Goal: Task Accomplishment & Management: Use online tool/utility

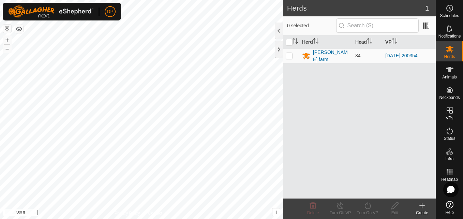
click at [118, 5] on div "DP Schedules Notifications Herds Animals Neckbands VPs Status Infra Heatmap Hel…" at bounding box center [231, 109] width 463 height 219
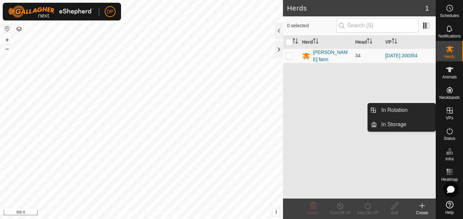
click at [449, 112] on icon at bounding box center [450, 110] width 8 height 8
click at [429, 123] on link "In Storage" at bounding box center [406, 125] width 58 height 14
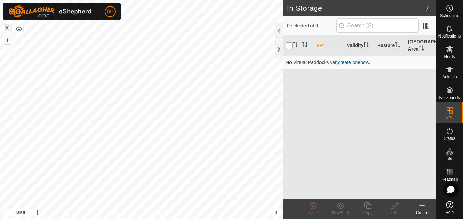
click at [289, 45] on input "checkbox" at bounding box center [289, 45] width 7 height 7
click at [289, 48] on input "checkbox" at bounding box center [289, 45] width 7 height 7
click at [289, 44] on input "checkbox" at bounding box center [289, 45] width 7 height 7
checkbox input "true"
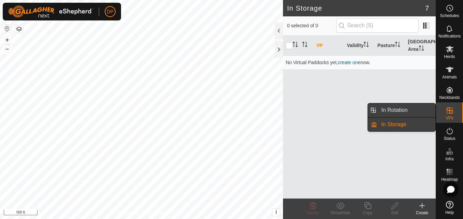
click at [426, 108] on link "In Rotation" at bounding box center [406, 110] width 58 height 14
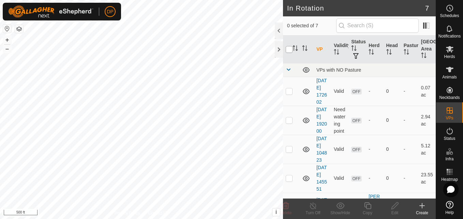
click at [289, 49] on input "checkbox" at bounding box center [289, 49] width 7 height 7
checkbox input "true"
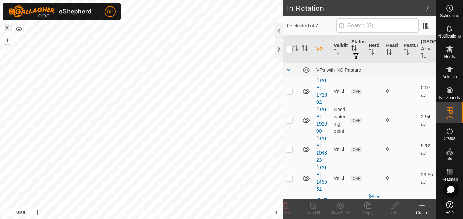
checkbox input "true"
click at [289, 49] on input "checkbox" at bounding box center [289, 49] width 7 height 7
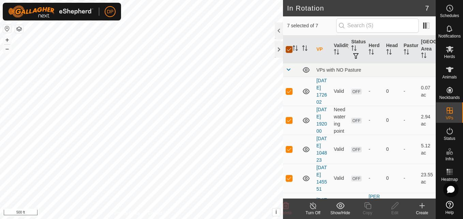
checkbox input "false"
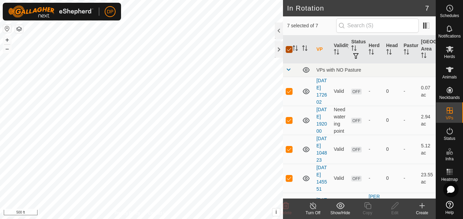
checkbox input "false"
click at [289, 49] on input "checkbox" at bounding box center [289, 49] width 7 height 7
checkbox input "true"
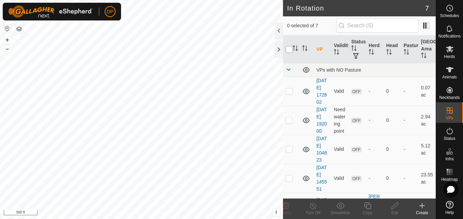
checkbox input "true"
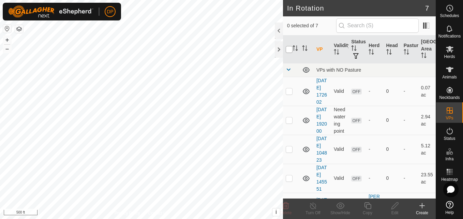
checkbox input "true"
click at [289, 49] on input "checkbox" at bounding box center [289, 49] width 7 height 7
checkbox input "false"
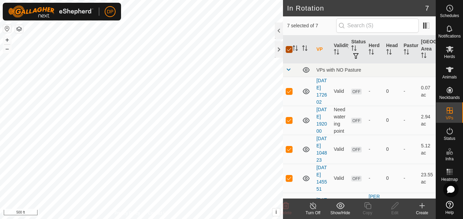
checkbox input "false"
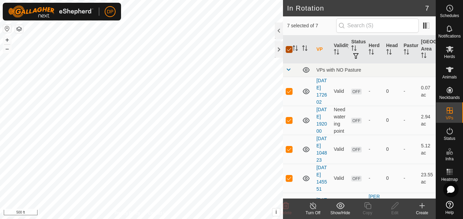
checkbox input "false"
click at [287, 94] on p-checkbox at bounding box center [289, 90] width 7 height 5
checkbox input "true"
click at [308, 93] on icon at bounding box center [306, 91] width 7 height 5
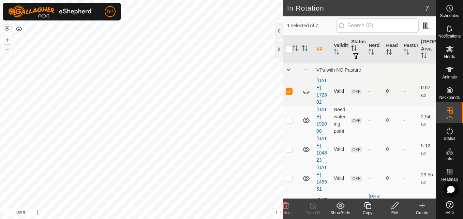
click at [303, 95] on icon at bounding box center [306, 91] width 8 height 8
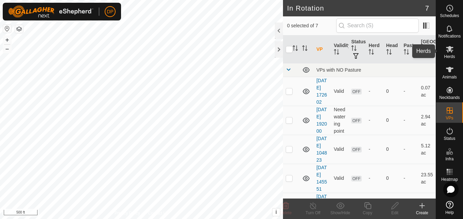
click at [452, 50] on icon at bounding box center [450, 49] width 8 height 6
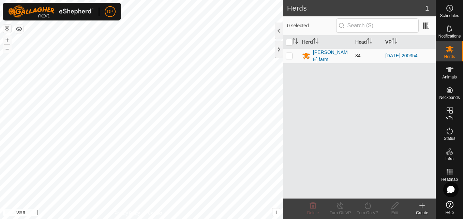
click at [289, 56] on p-checkbox at bounding box center [289, 55] width 7 height 5
checkbox input "true"
click at [369, 206] on icon at bounding box center [368, 206] width 9 height 8
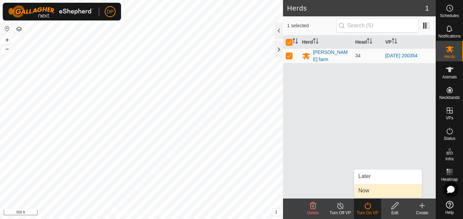
click at [376, 190] on link "Now" at bounding box center [389, 191] width 68 height 14
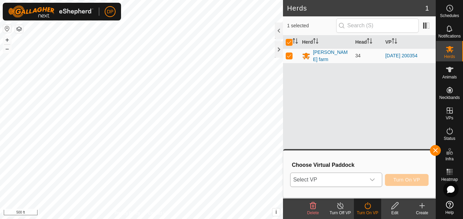
click at [373, 180] on icon "dropdown trigger" at bounding box center [372, 180] width 5 height 3
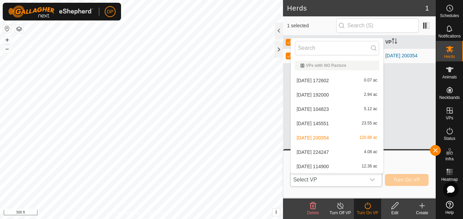
click at [364, 79] on li "2025-06-20 172602 0.07 ac" at bounding box center [337, 81] width 92 height 14
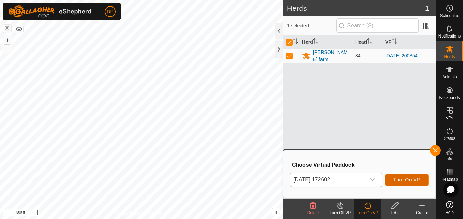
click at [408, 176] on button "Turn On VP" at bounding box center [407, 180] width 44 height 12
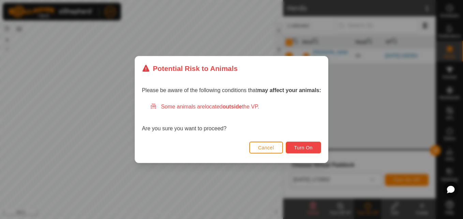
click at [302, 148] on span "Turn On" at bounding box center [304, 147] width 18 height 5
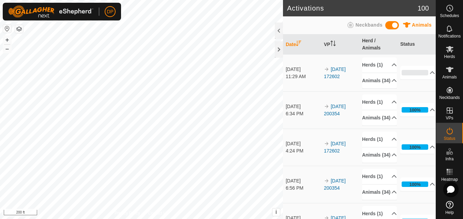
click at [176, 219] on html "DP Schedules Notifications Herds Animals Neckbands VPs Status Infra Heatmap Hel…" at bounding box center [231, 109] width 463 height 219
